Goal: Check status: Check status

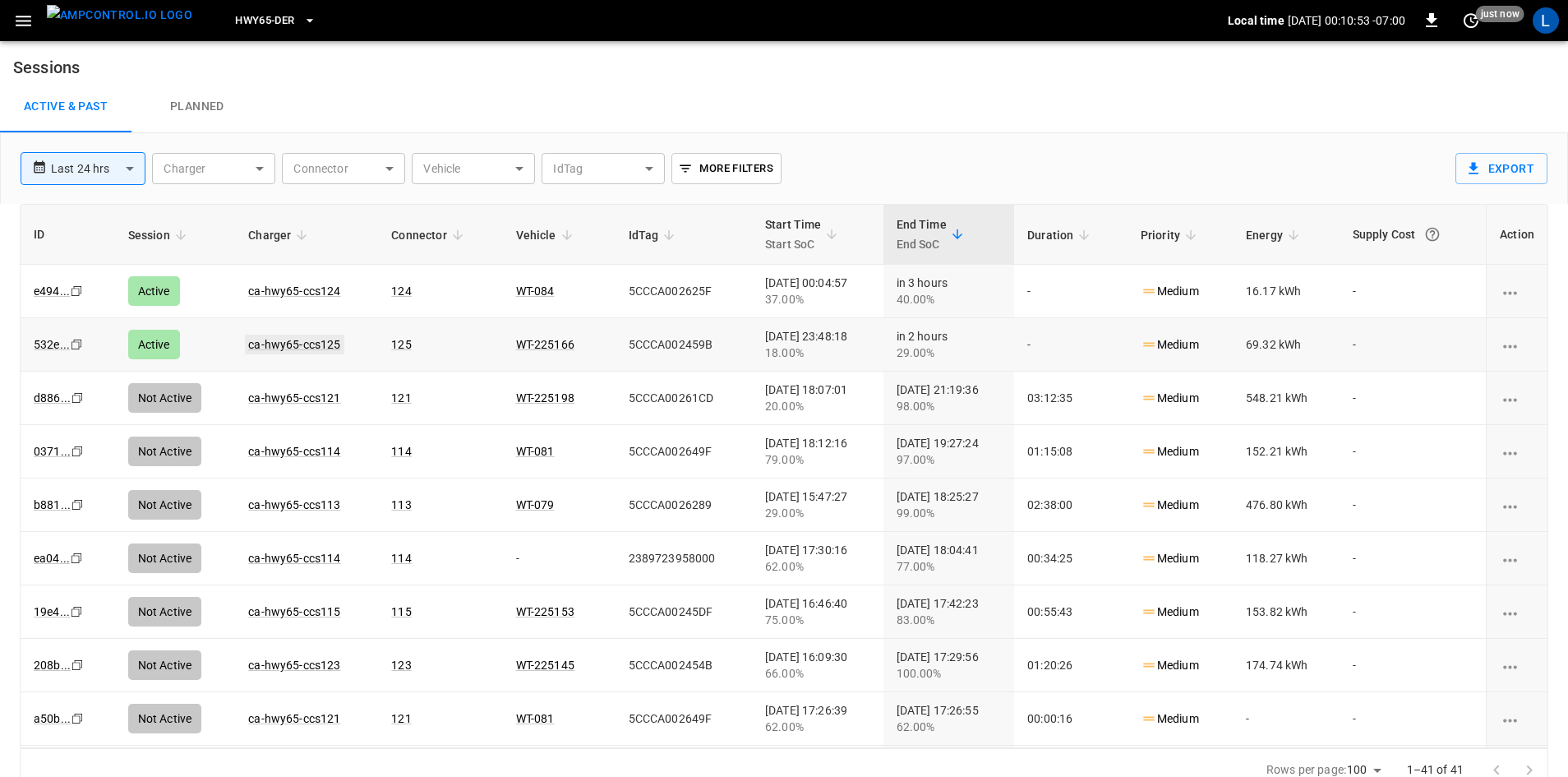
click at [316, 344] on link "ca-hwy65-ccs125" at bounding box center [295, 345] width 98 height 20
click at [315, 291] on link "ca-hwy65-ccs124" at bounding box center [295, 291] width 98 height 20
click at [291, 290] on link "ca-hwy65-ccs121" at bounding box center [295, 291] width 98 height 20
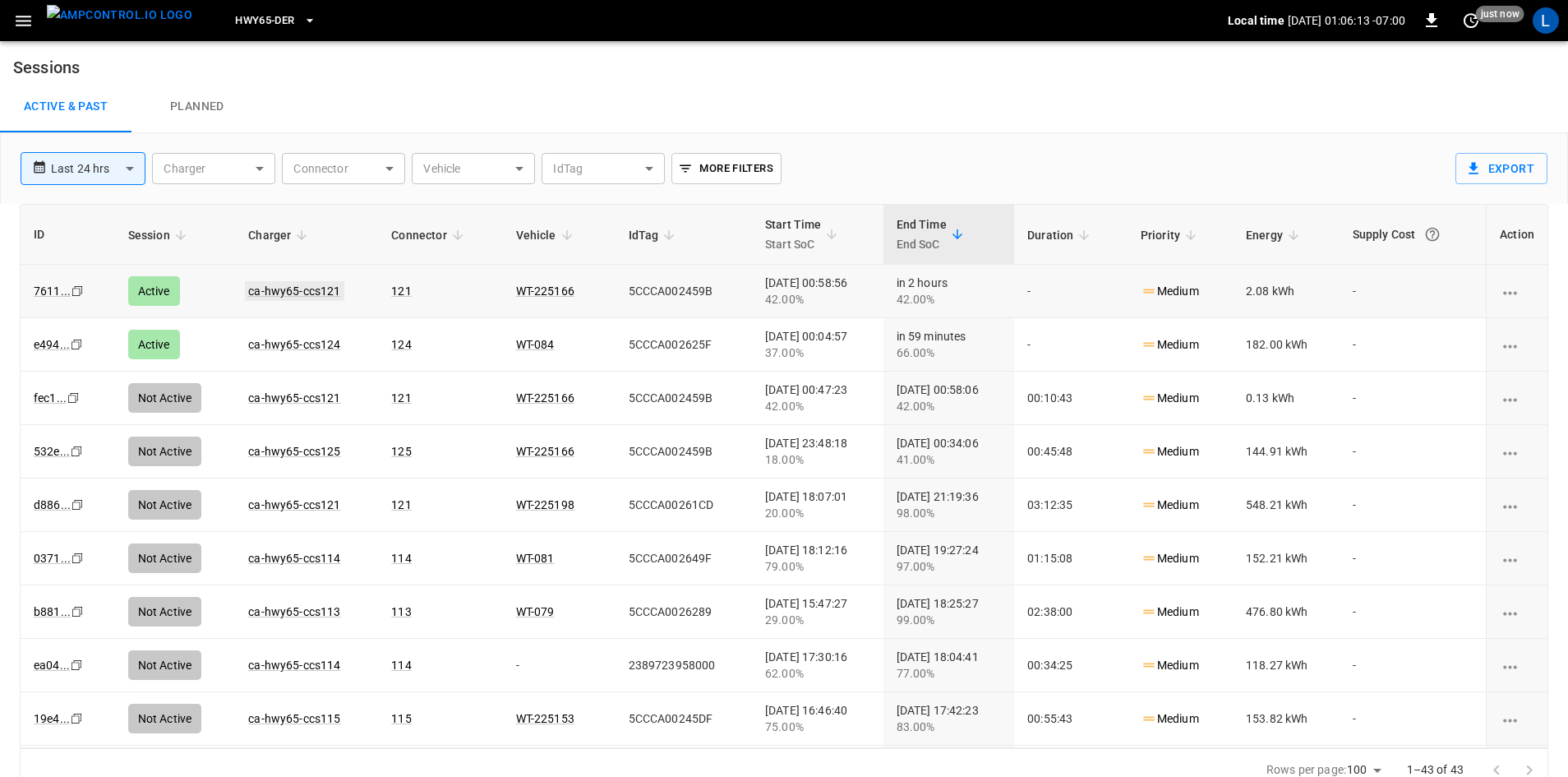
click at [306, 291] on link "ca-hwy65-ccs121" at bounding box center [295, 291] width 98 height 20
click at [315, 345] on link "ca-hwy65-ccs124" at bounding box center [295, 345] width 98 height 20
click at [300, 290] on link "ca-hwy65-ccs121" at bounding box center [295, 291] width 98 height 20
click at [251, 292] on link "ca-hwy65-ccs121" at bounding box center [295, 291] width 98 height 20
click at [311, 346] on link "ca-hwy65-ccs124" at bounding box center [295, 345] width 98 height 20
